Goal: Information Seeking & Learning: Learn about a topic

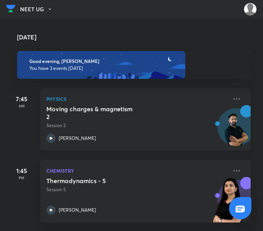
scroll to position [75, 0]
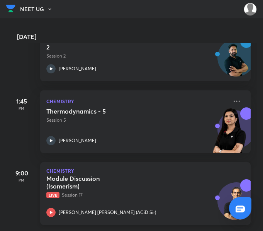
click at [158, 198] on div "Module Discussion (Isomerism) Live Session 17 [PERSON_NAME] [PERSON_NAME] (ACiD…" at bounding box center [136, 195] width 181 height 42
